Goal: Information Seeking & Learning: Understand process/instructions

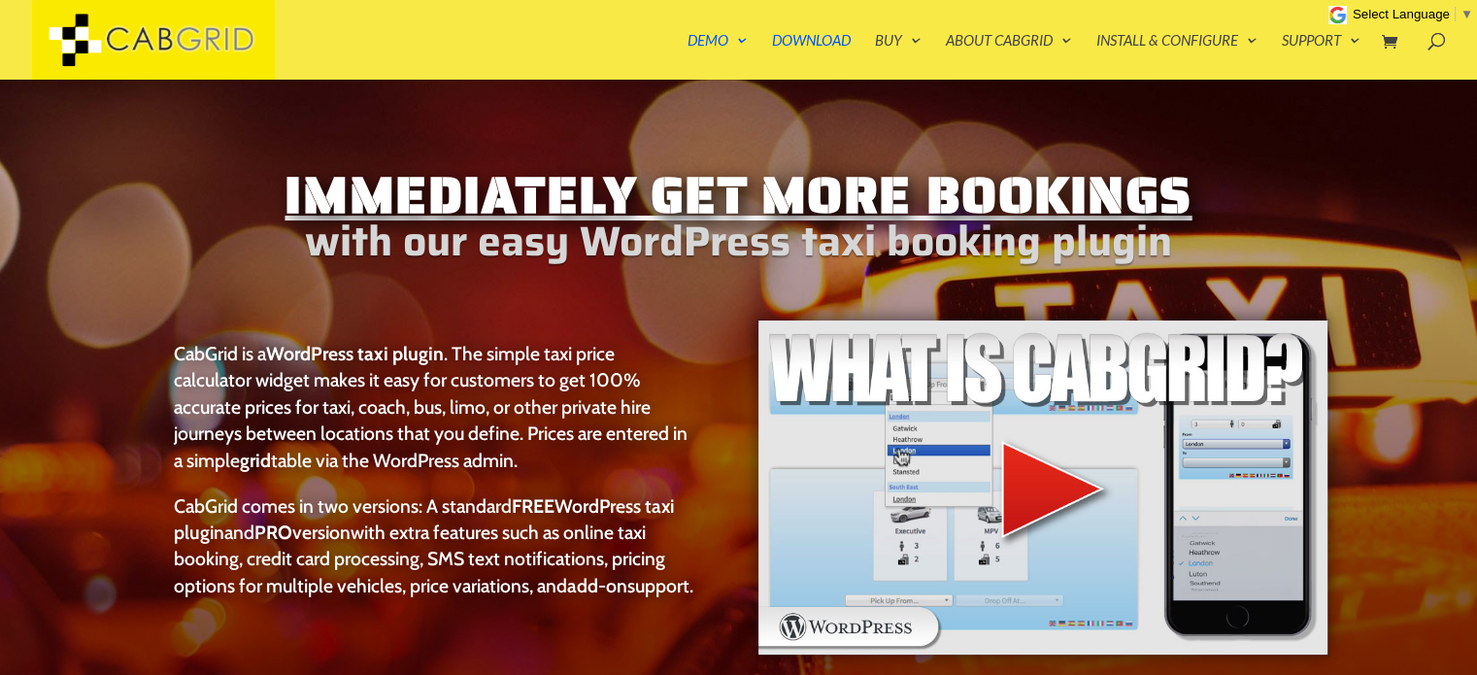
click at [1032, 498] on img at bounding box center [1043, 488] width 573 height 338
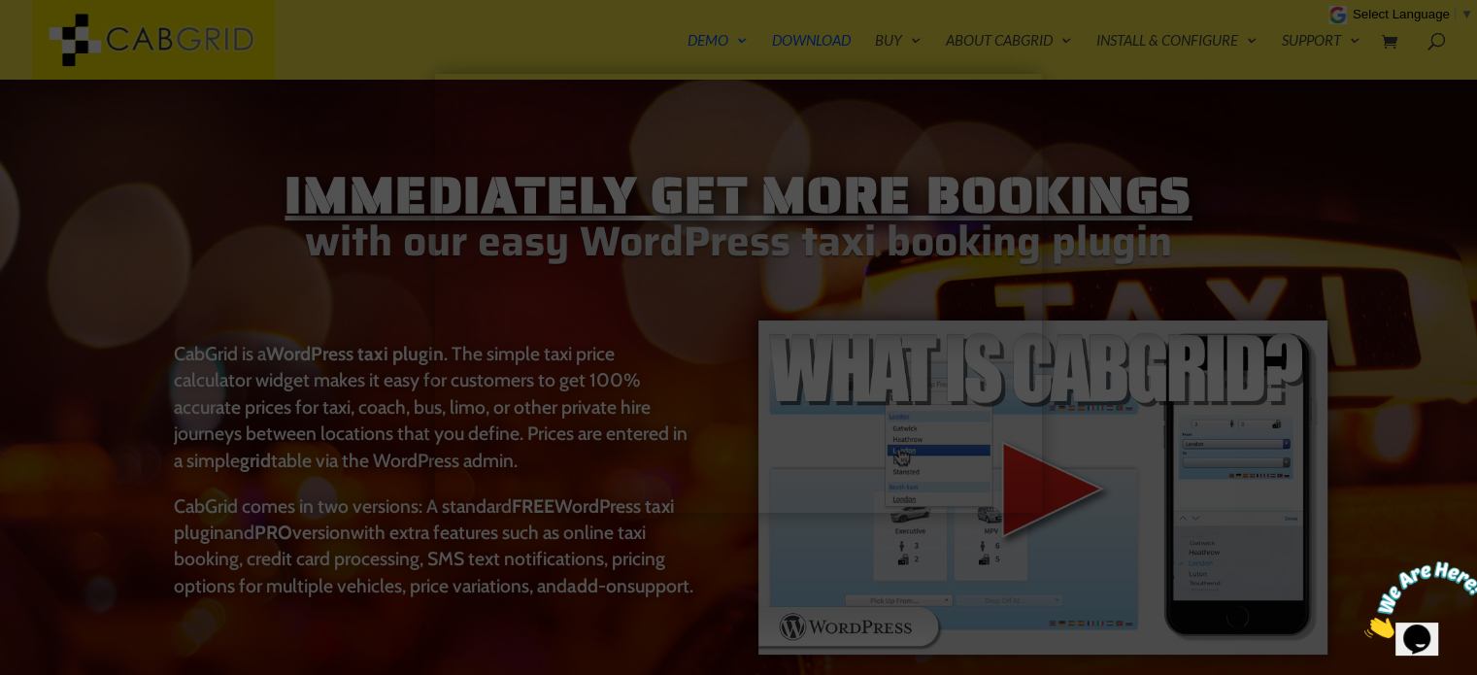
click at [1197, 185] on div at bounding box center [738, 337] width 1477 height 675
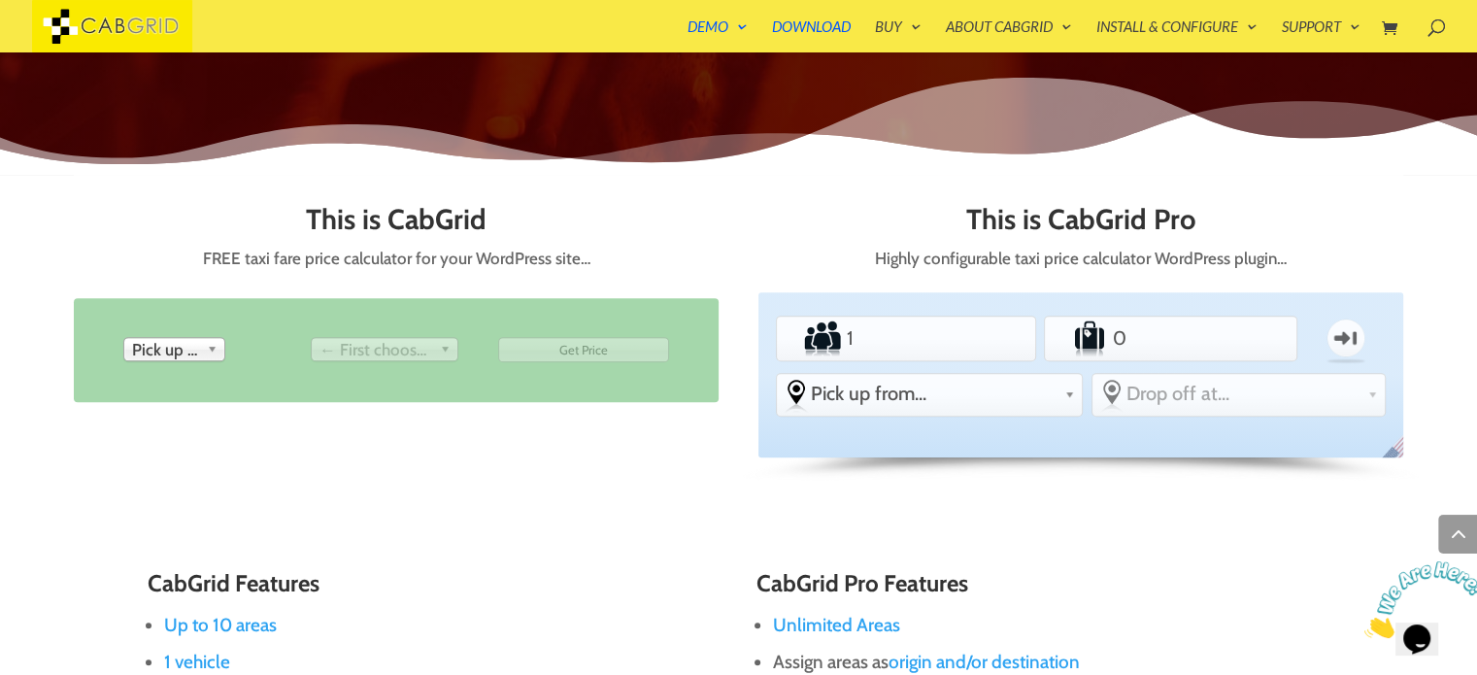
scroll to position [782, 0]
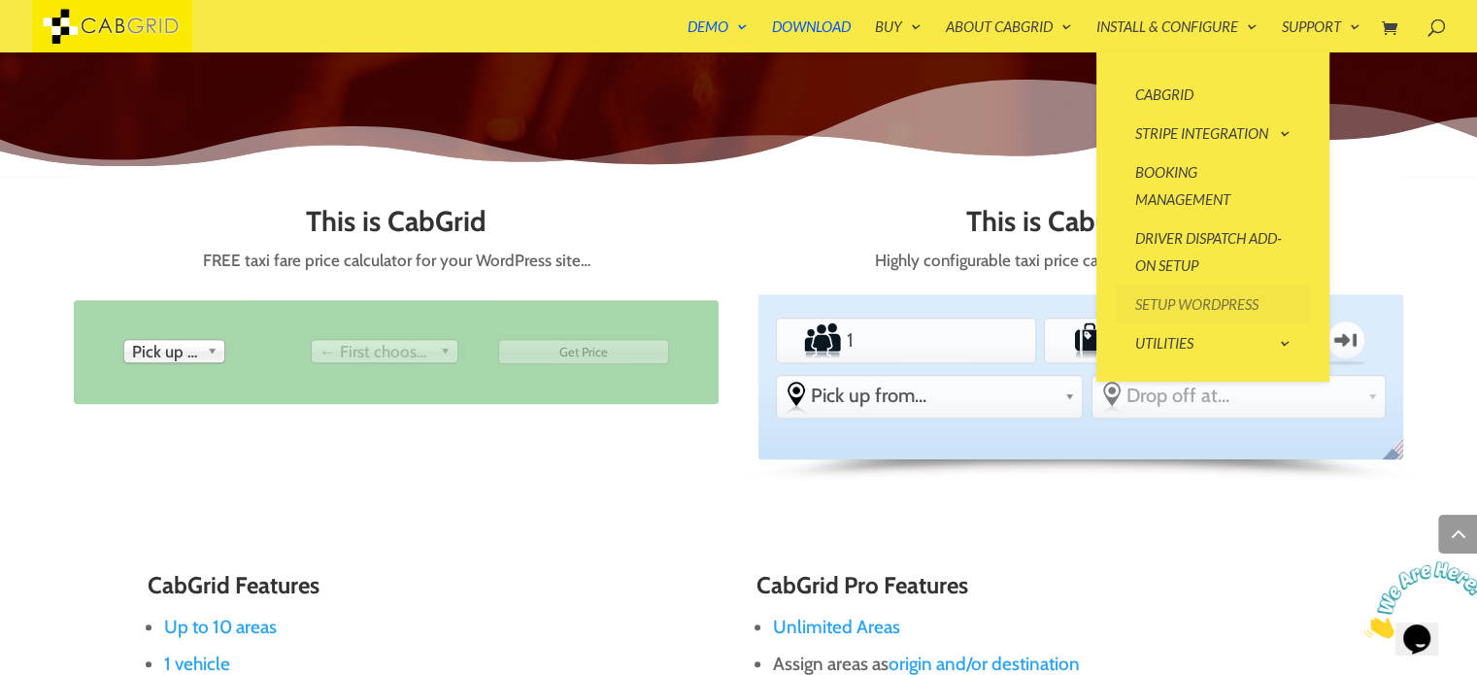
click at [1206, 299] on link "Setup WordPress" at bounding box center [1213, 304] width 194 height 39
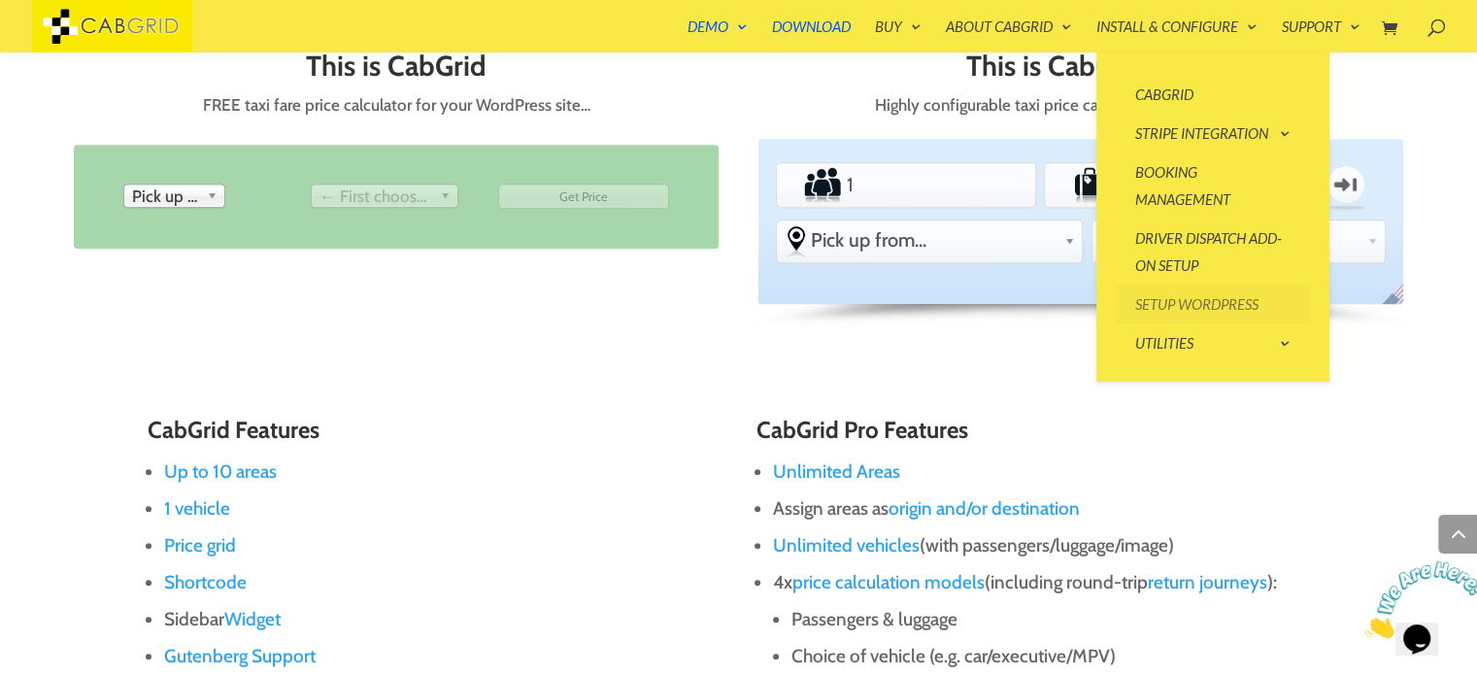
scroll to position [940, 0]
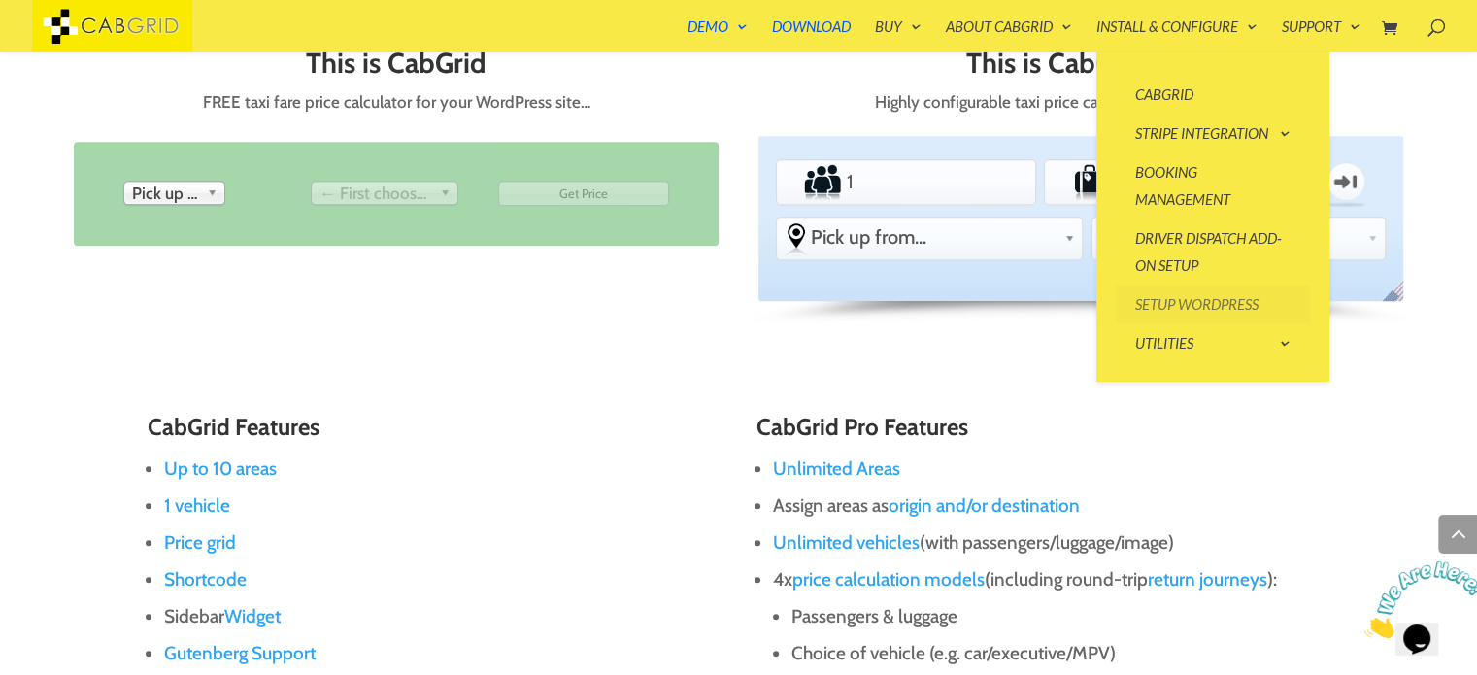
click at [1224, 313] on link "Setup WordPress" at bounding box center [1213, 304] width 194 height 39
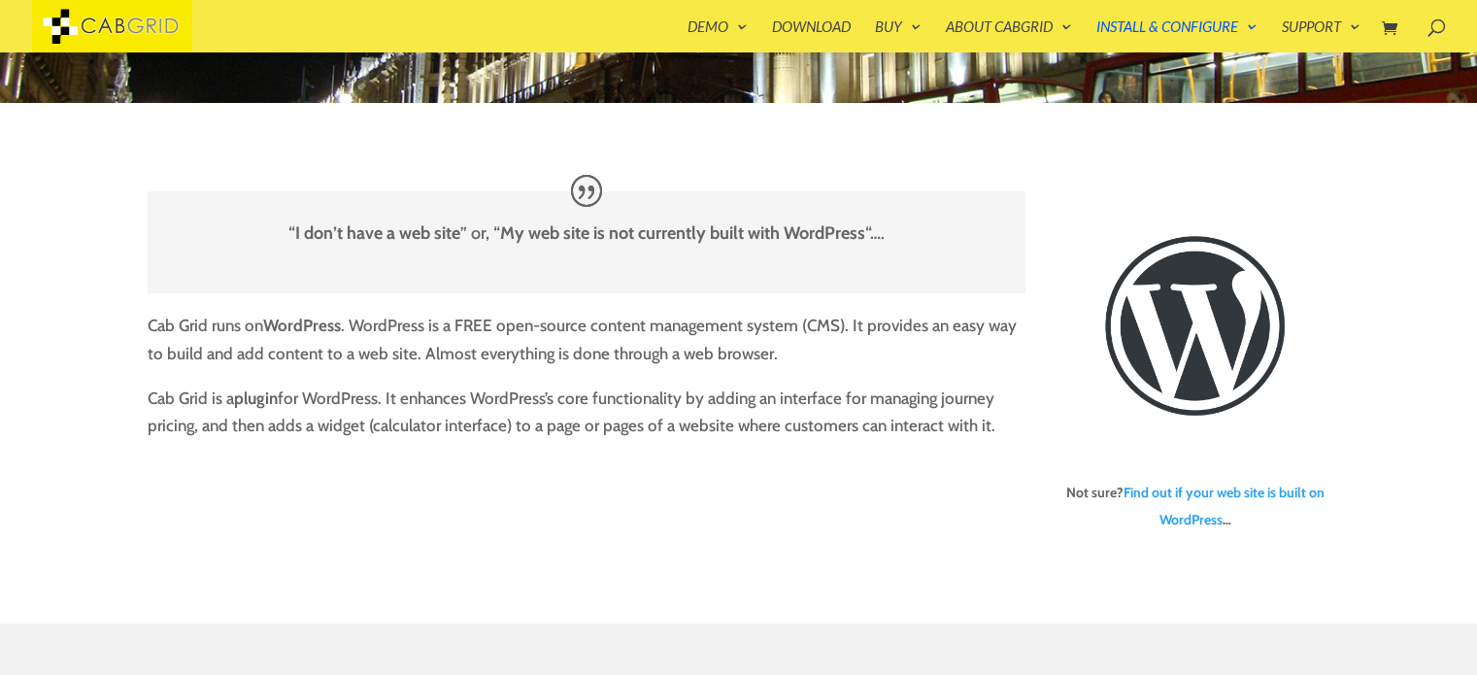
click at [1193, 492] on link "Find out if your web site is built on WordPress" at bounding box center [1223, 507] width 201 height 46
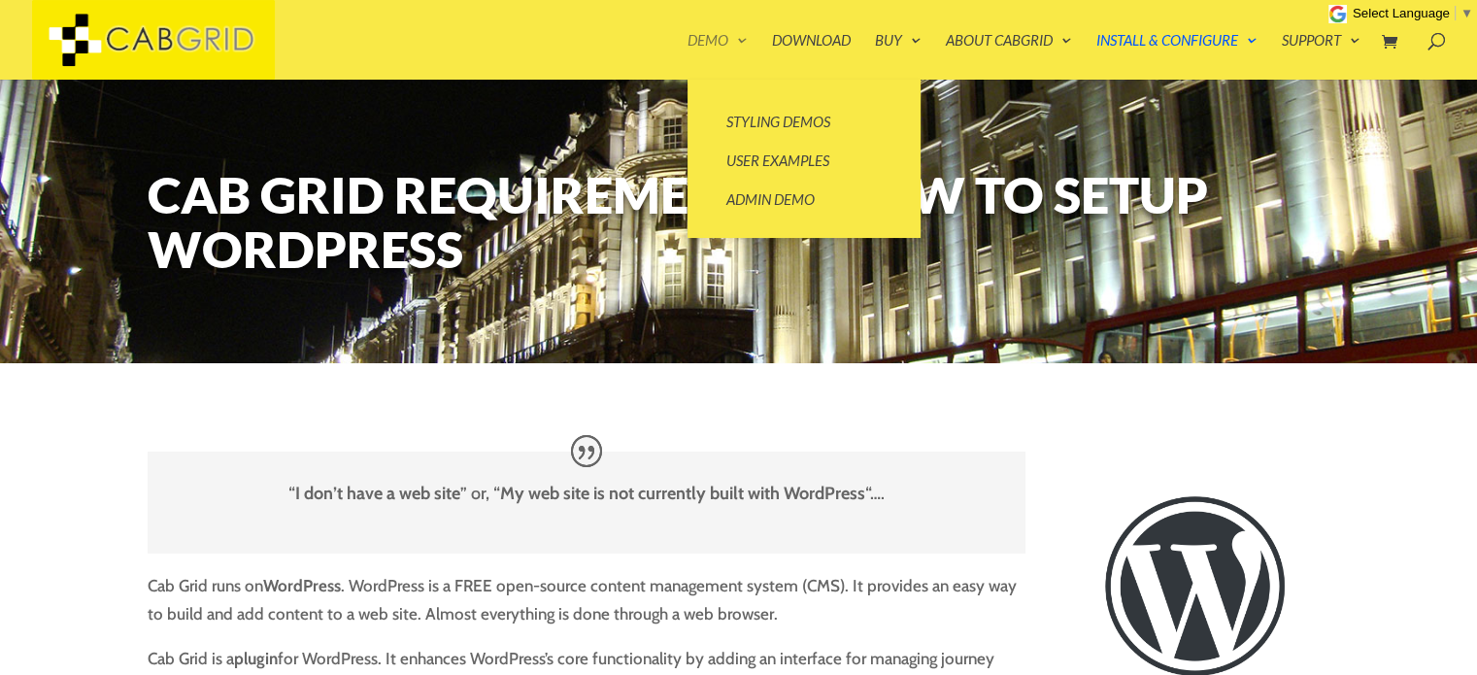
click at [734, 37] on link "Demo" at bounding box center [718, 56] width 60 height 47
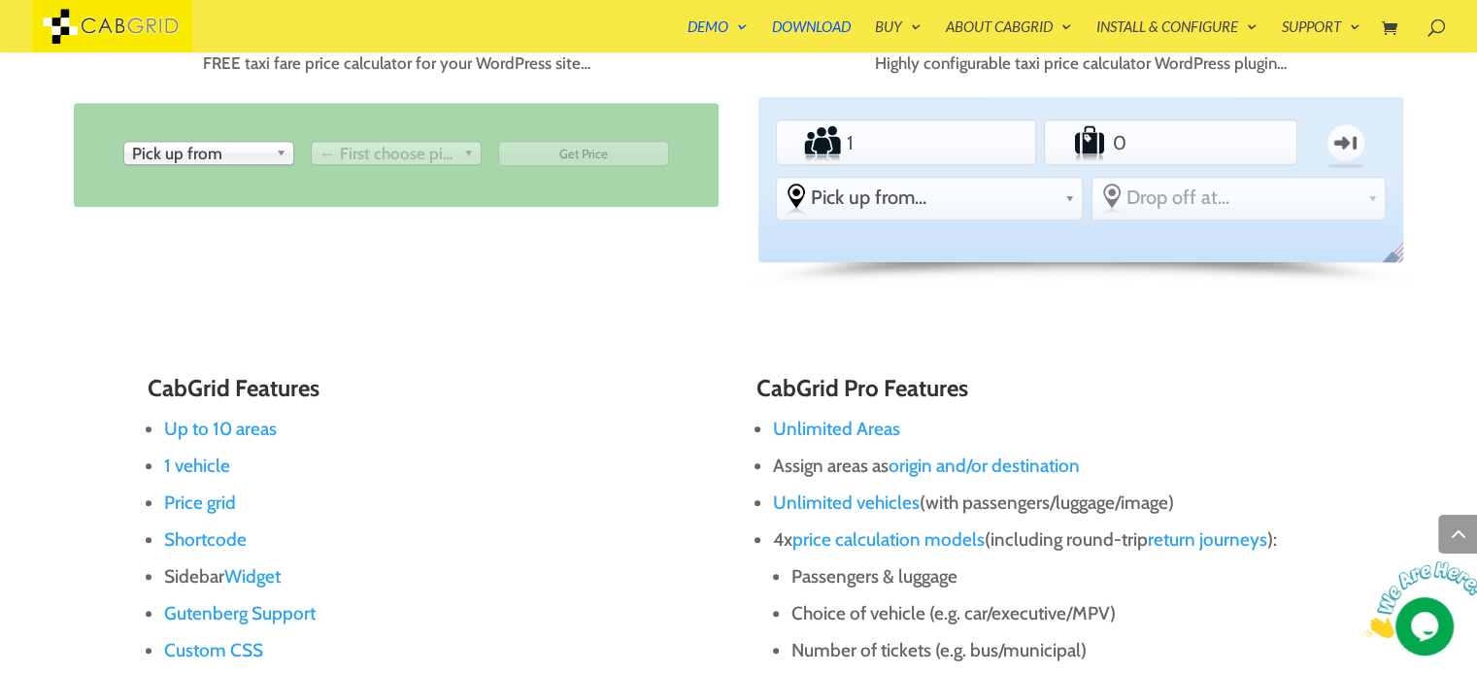
scroll to position [898, 0]
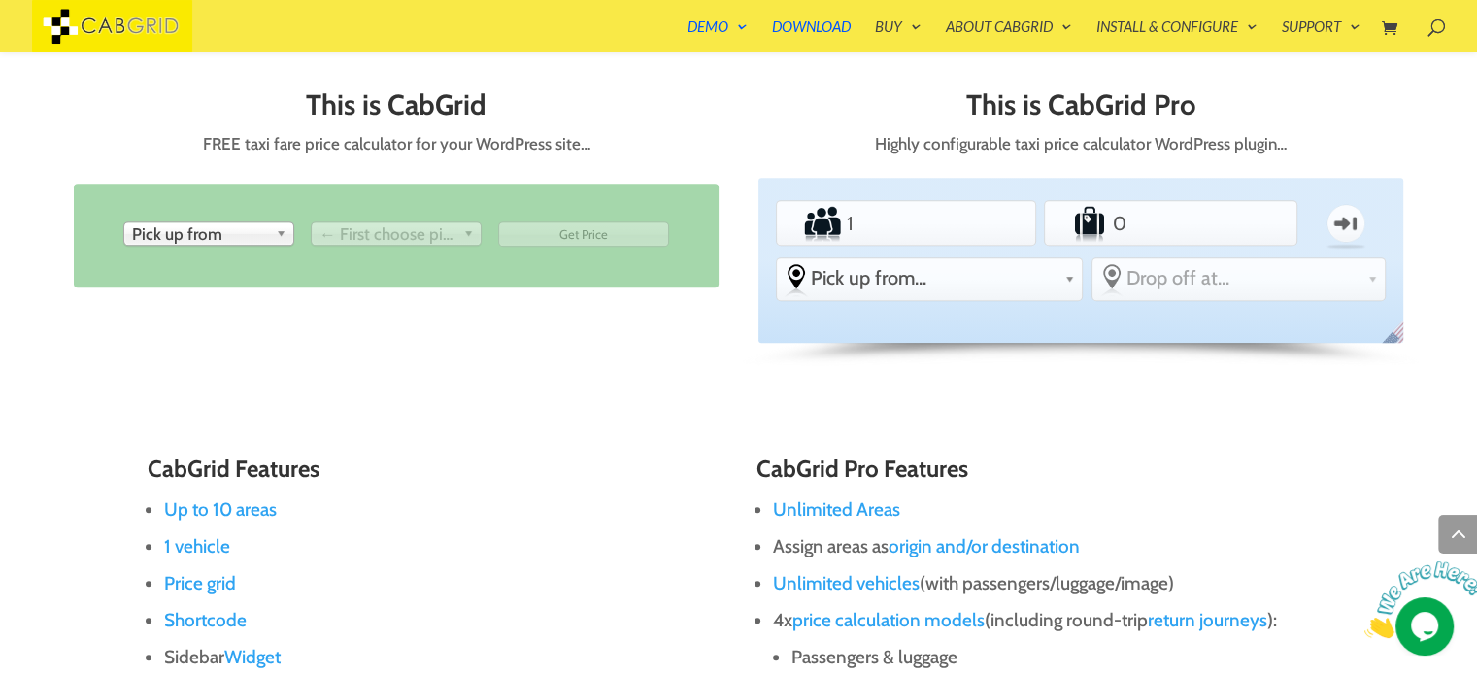
click at [232, 222] on span "Pick up from" at bounding box center [200, 233] width 136 height 23
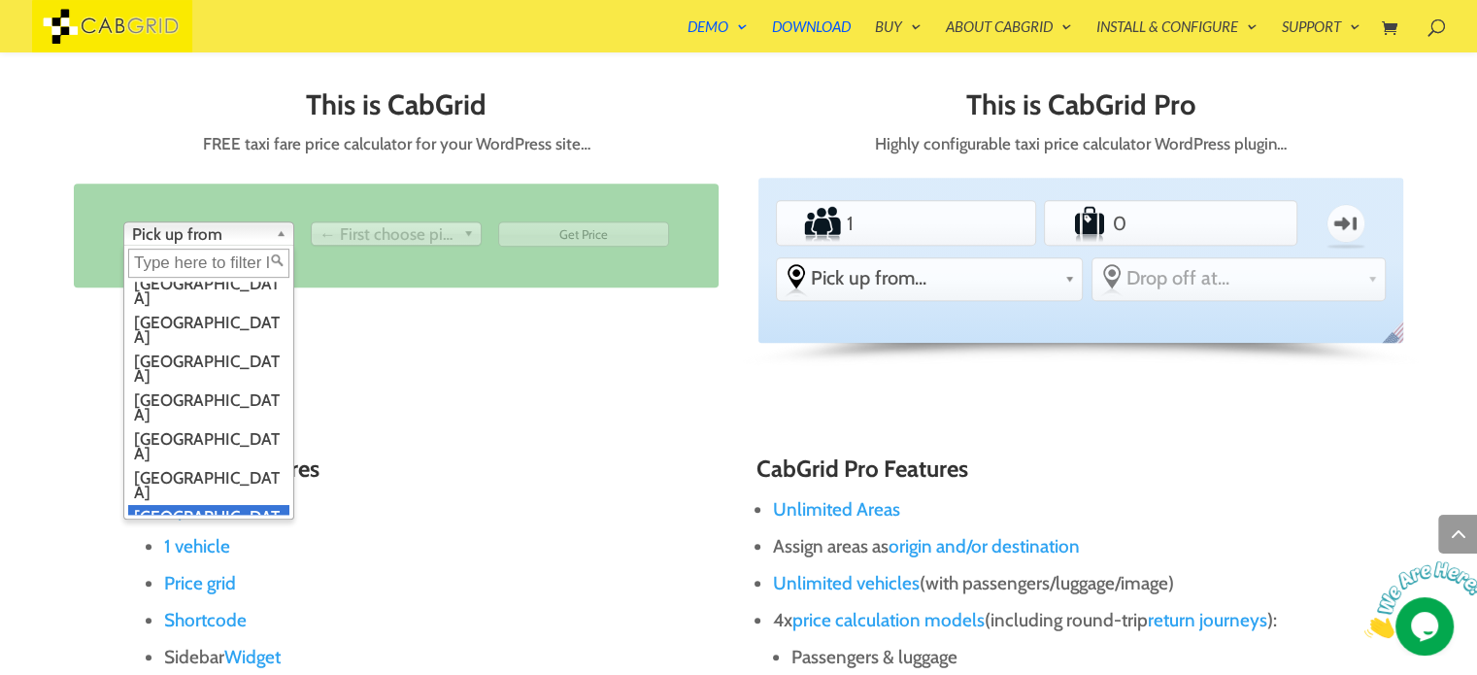
scroll to position [0, 0]
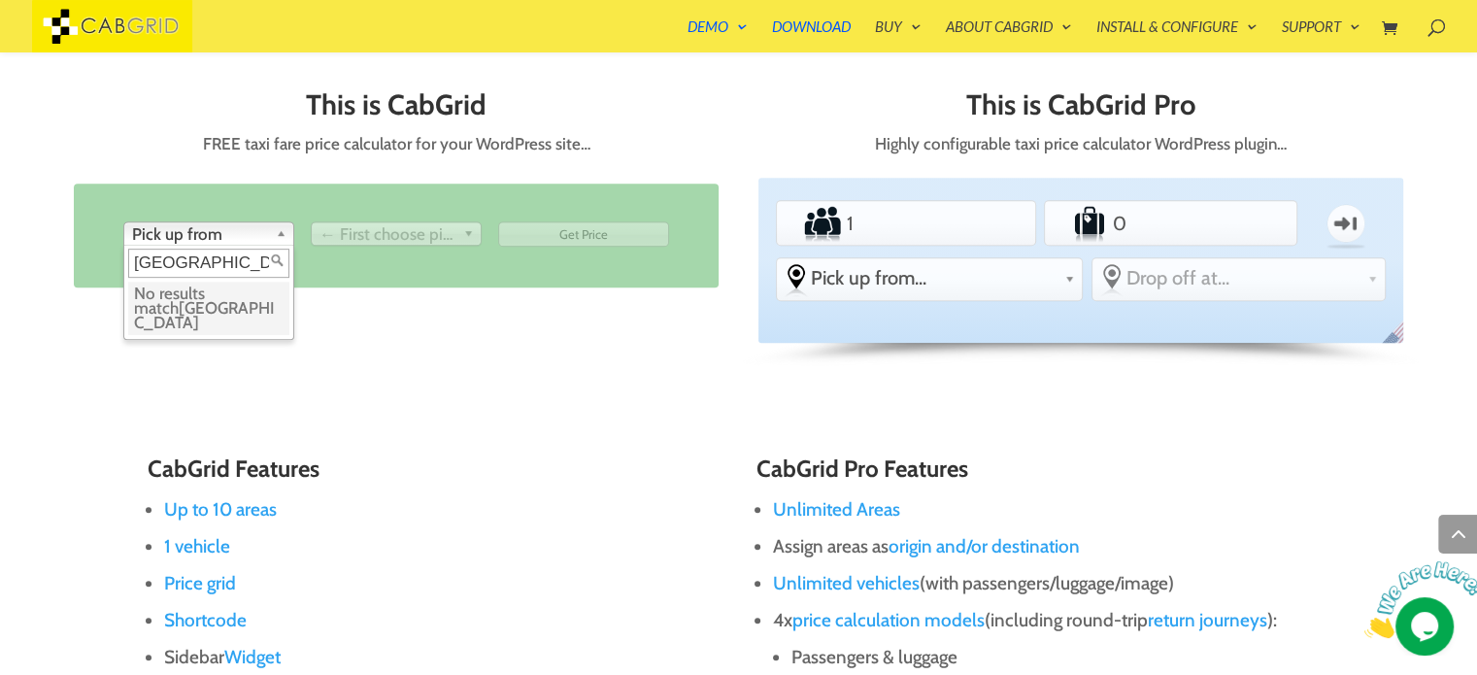
type input "dublin airport"
click at [385, 219] on li "To ← First choose pick up London Birmingham Manchester Edinburgh Leeds Bristol …" at bounding box center [397, 236] width 184 height 40
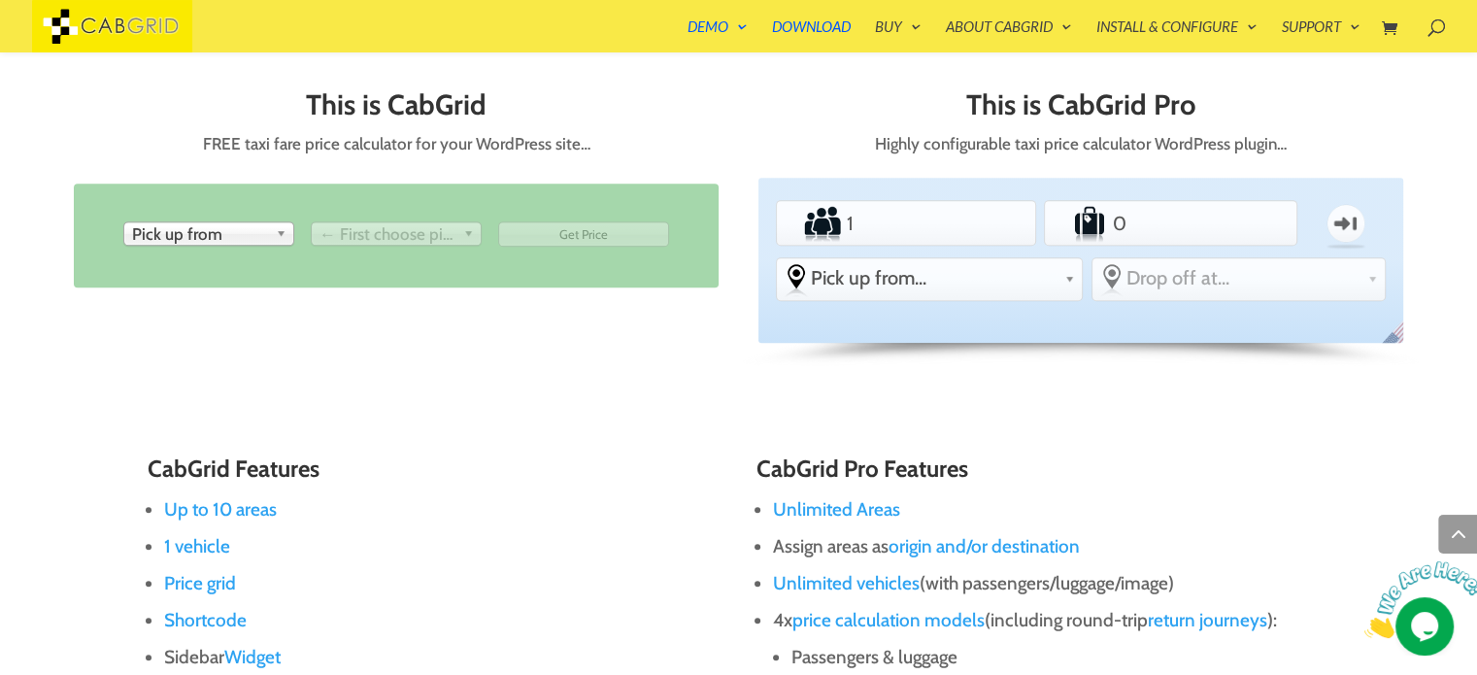
click at [380, 239] on span "← First choose pick up" at bounding box center [388, 233] width 136 height 23
click at [183, 234] on span "Pick up from" at bounding box center [200, 233] width 136 height 23
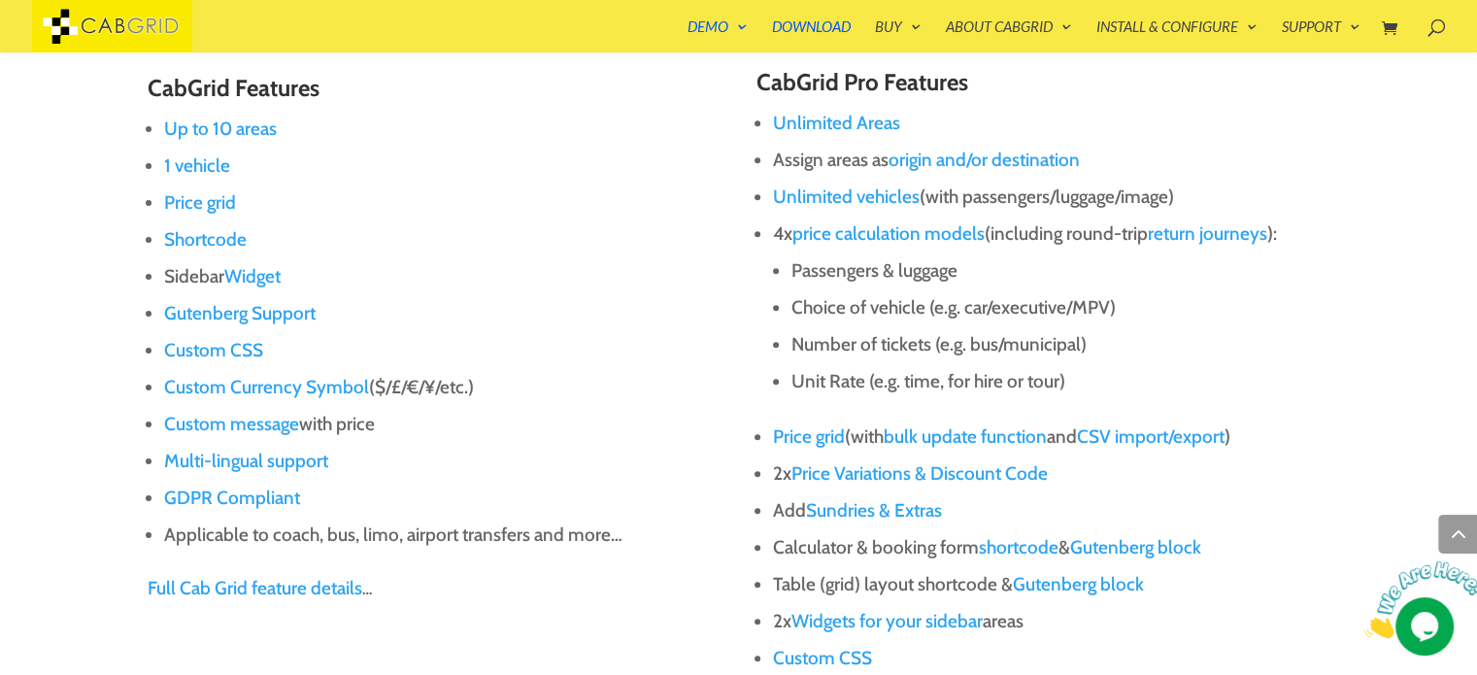
scroll to position [1290, 0]
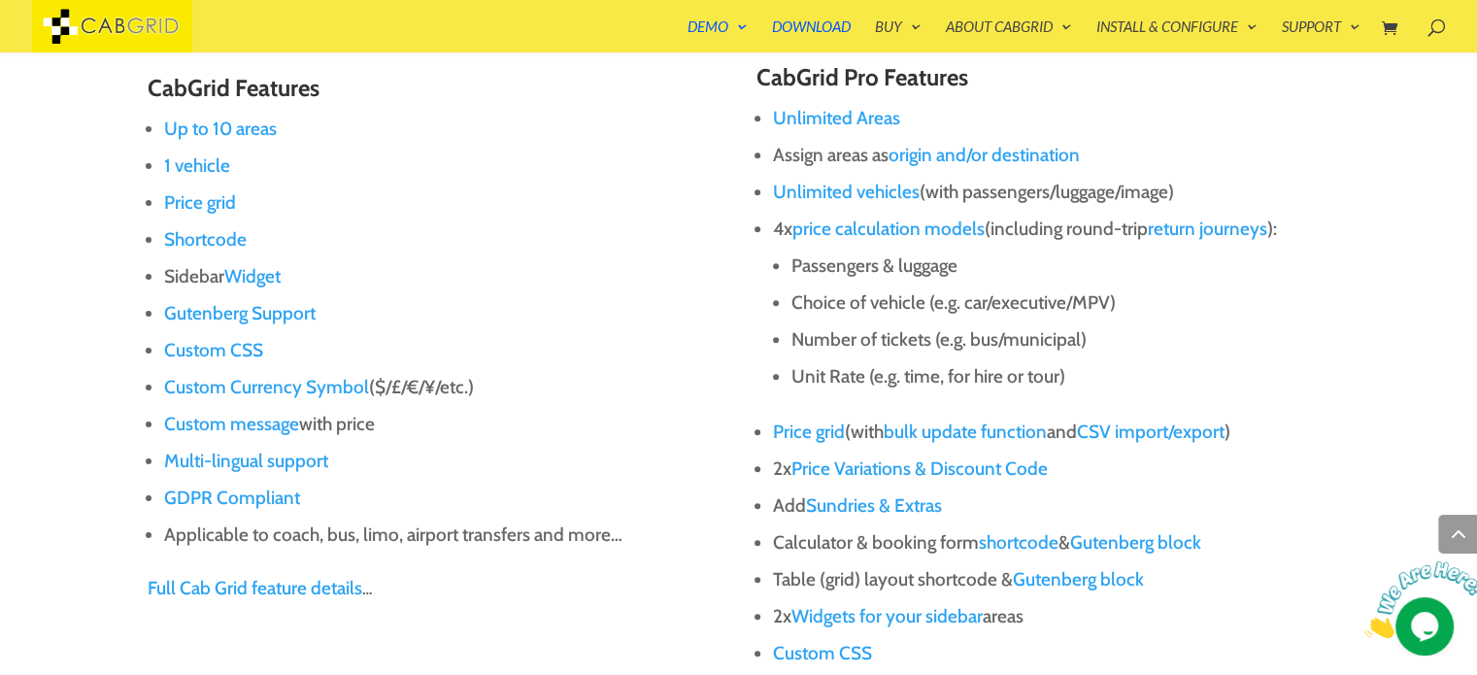
type input "dublin"
click at [229, 135] on link "Up to 10 areas" at bounding box center [220, 129] width 113 height 22
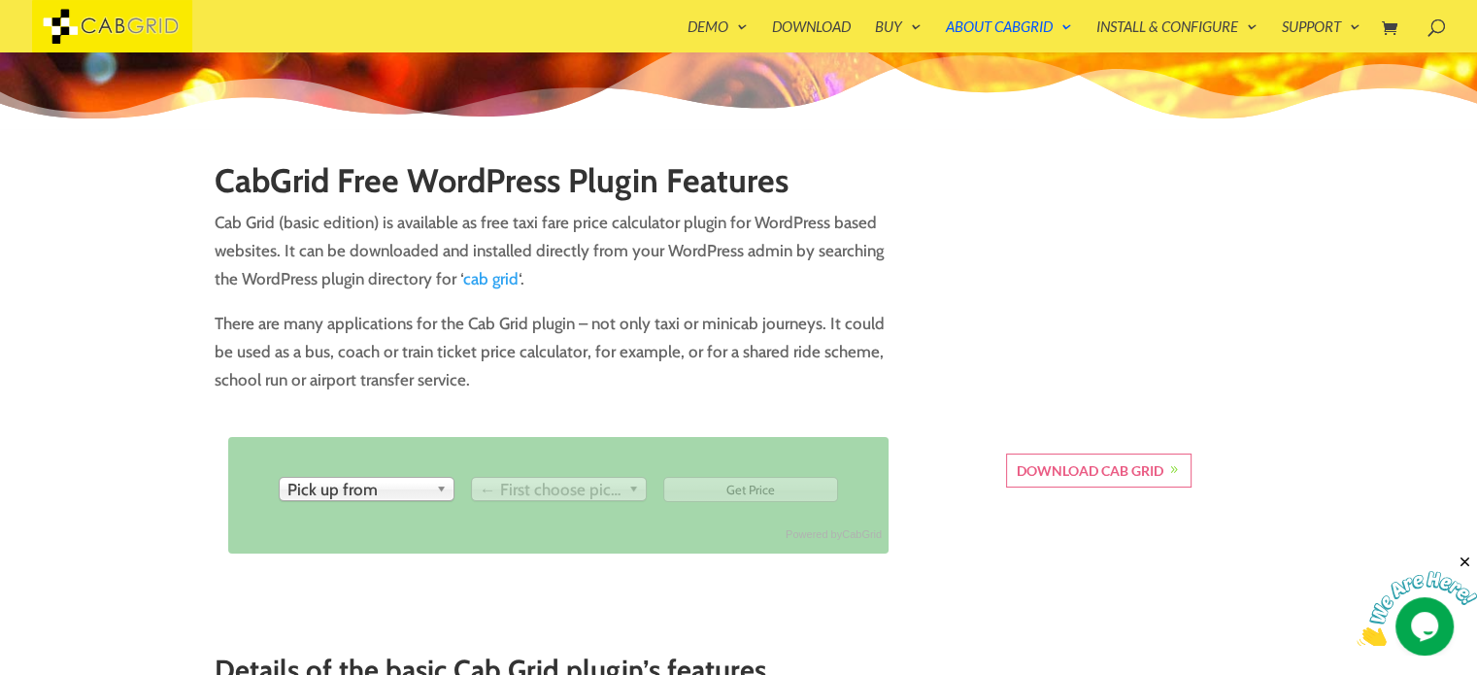
scroll to position [233, 0]
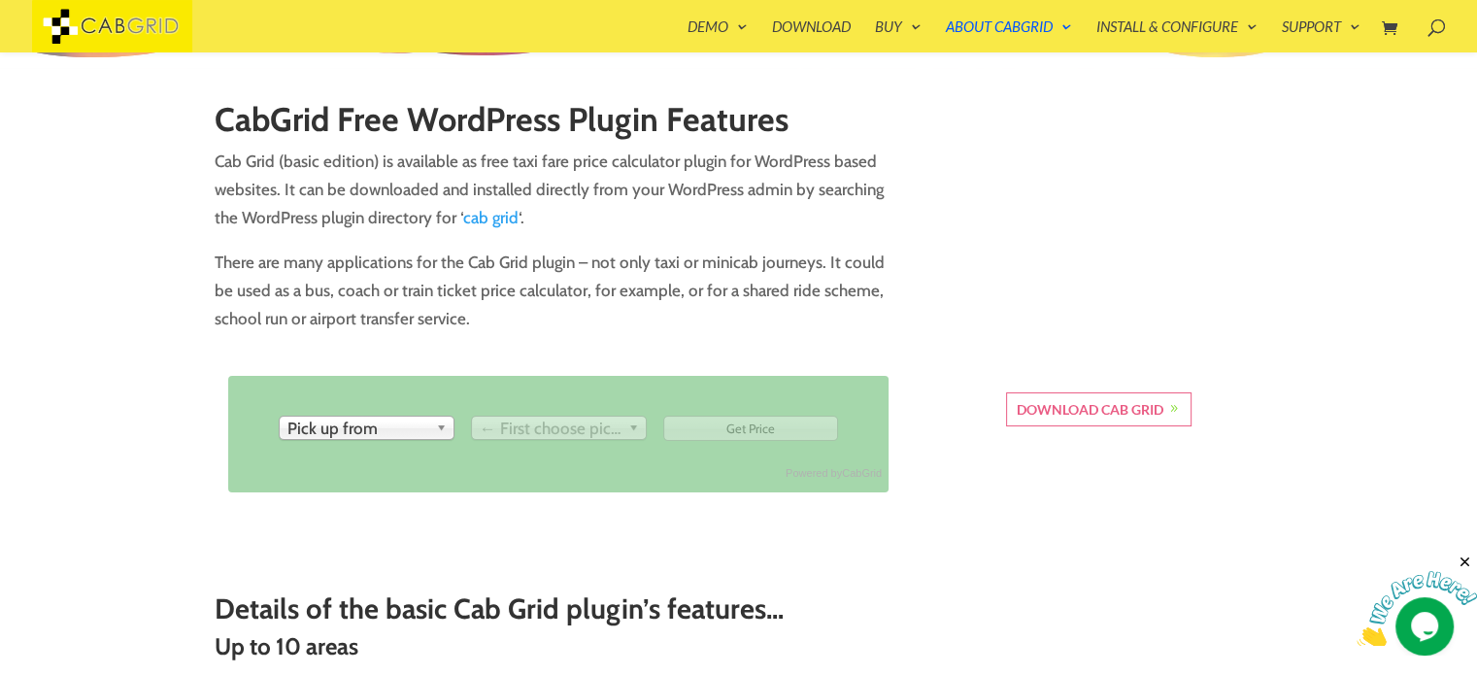
click at [397, 431] on span "Pick up from" at bounding box center [357, 428] width 141 height 23
type input "dub"
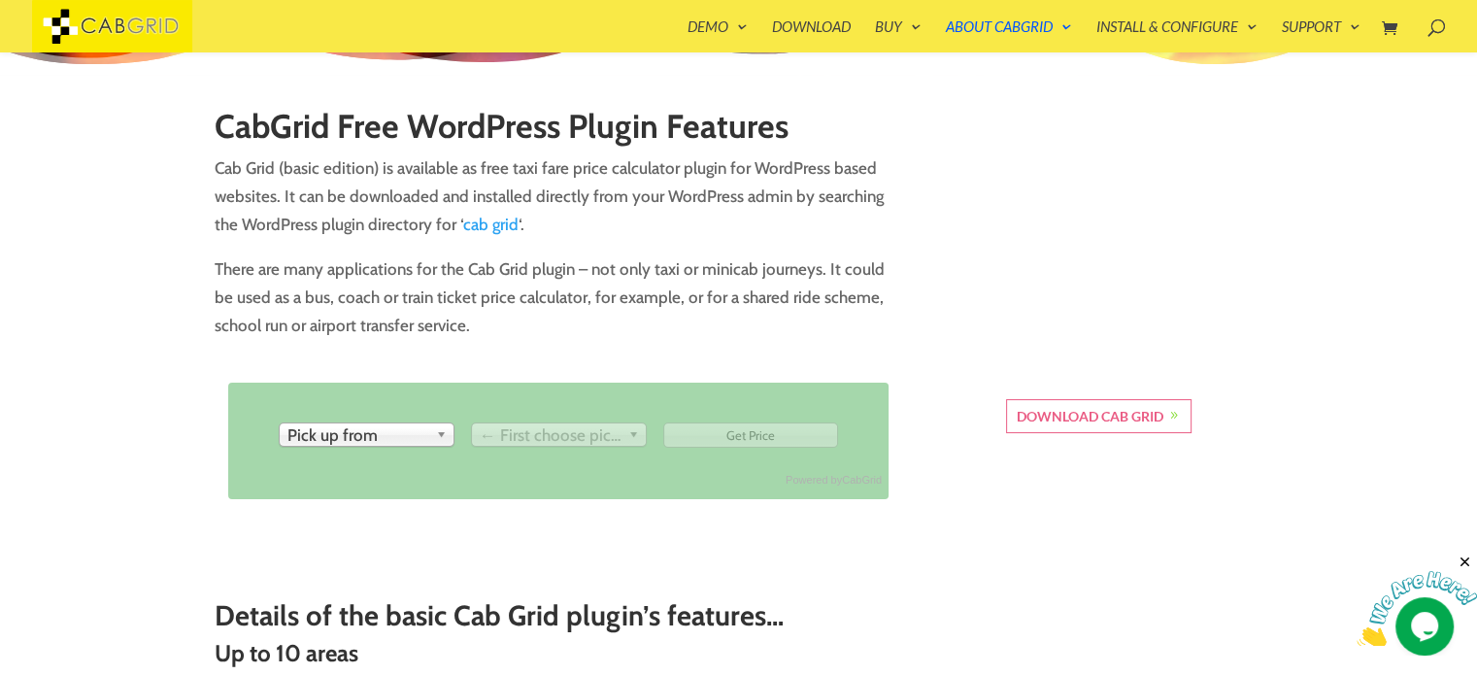
scroll to position [234, 0]
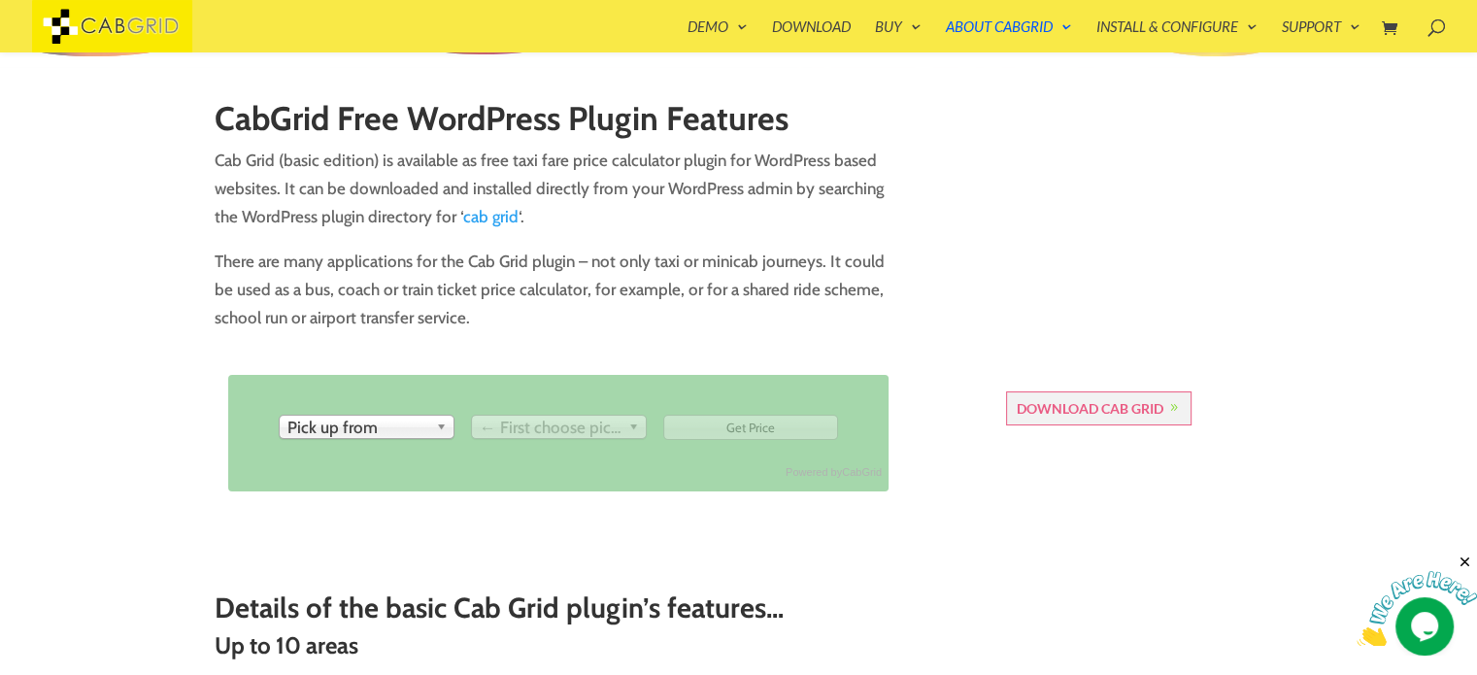
click at [1103, 405] on link "Download Cab Grid" at bounding box center [1098, 407] width 185 height 33
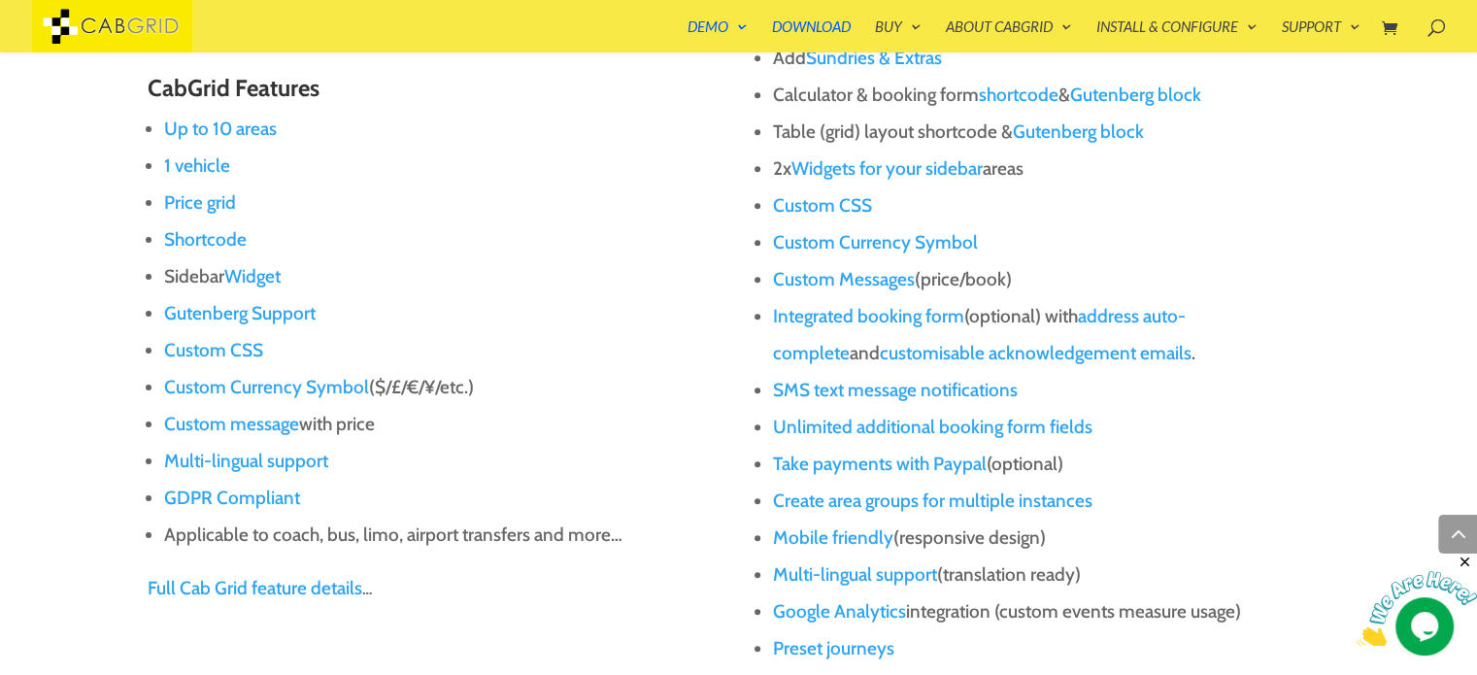
scroll to position [1724, 0]
